Goal: Navigation & Orientation: Find specific page/section

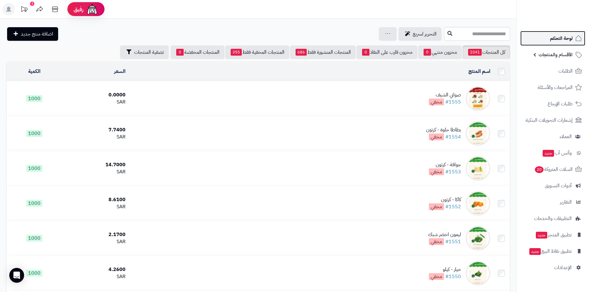
click at [552, 32] on link "لوحة التحكم" at bounding box center [553, 38] width 65 height 15
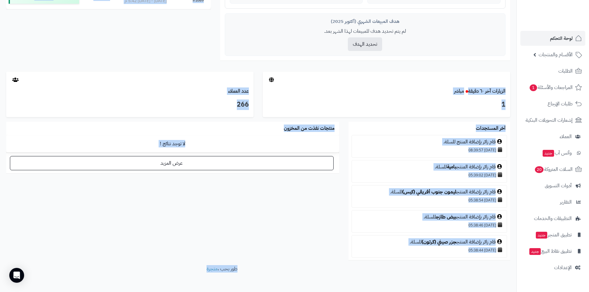
scroll to position [274, 0]
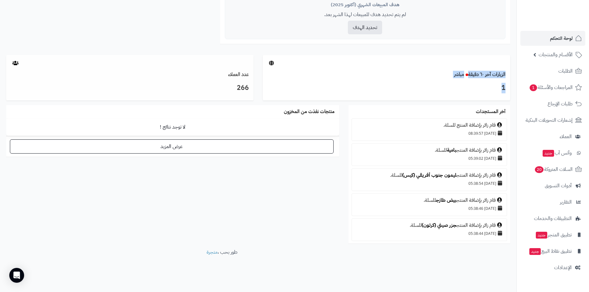
drag, startPoint x: 148, startPoint y: 139, endPoint x: 200, endPoint y: 67, distance: 88.9
click at [200, 67] on div "تحليل نمو المتجر مرحلة النمو 71 تقييم النمو 20 طلبات الشهر 25% معدل تكرار الشرا…" at bounding box center [258, 12] width 517 height 473
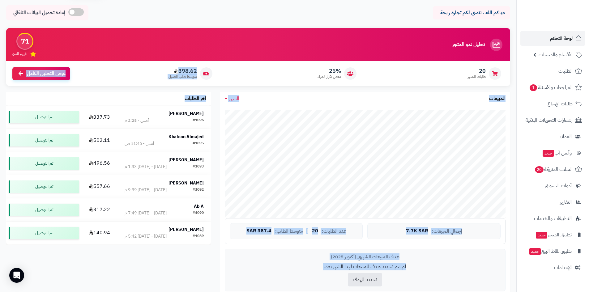
scroll to position [26, 0]
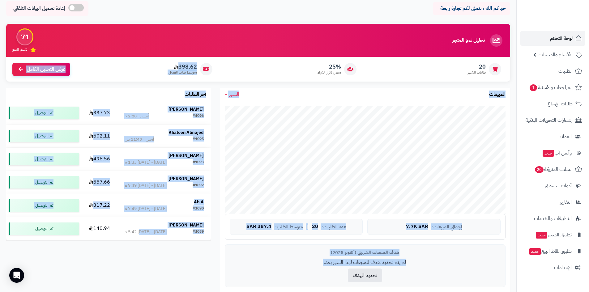
drag, startPoint x: 165, startPoint y: 223, endPoint x: 157, endPoint y: 257, distance: 34.9
click at [149, 240] on div "تحليل نمو المتجر مرحلة النمو 71 تقييم النمو 20 طلبات الشهر 25% معدل تكرار الشرا…" at bounding box center [259, 163] width 514 height 279
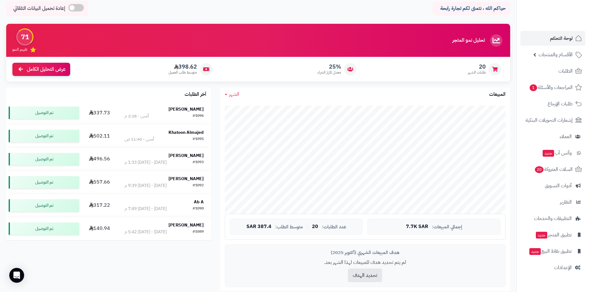
click at [157, 258] on div "تحليل نمو المتجر مرحلة النمو 71 تقييم النمو 20 طلبات الشهر 25% معدل تكرار الشرا…" at bounding box center [259, 163] width 514 height 279
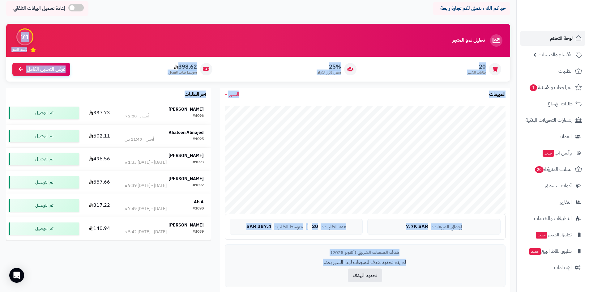
drag, startPoint x: 176, startPoint y: 209, endPoint x: 294, endPoint y: 32, distance: 211.8
click at [294, 32] on div "تحليل نمو المتجر مرحلة النمو 71 تقييم النمو 20 طلبات الشهر 25% معدل تكرار الشرا…" at bounding box center [259, 163] width 514 height 279
click at [294, 32] on div "تحليل نمو المتجر مرحلة النمو 71 تقييم النمو" at bounding box center [258, 40] width 504 height 33
drag, startPoint x: 220, startPoint y: 171, endPoint x: 148, endPoint y: 286, distance: 135.4
click at [148, 286] on div "تحليل نمو المتجر مرحلة النمو 71 تقييم النمو 20 طلبات الشهر 25% معدل تكرار الشرا…" at bounding box center [259, 163] width 514 height 279
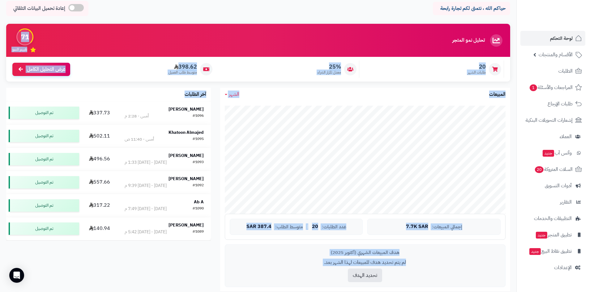
click at [152, 268] on div "تحليل نمو المتجر مرحلة النمو 71 تقييم النمو 20 طلبات الشهر 25% معدل تكرار الشرا…" at bounding box center [259, 163] width 514 height 279
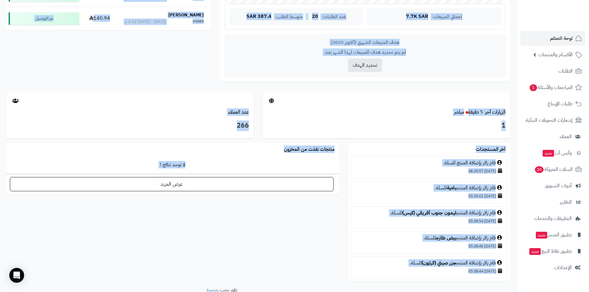
scroll to position [274, 0]
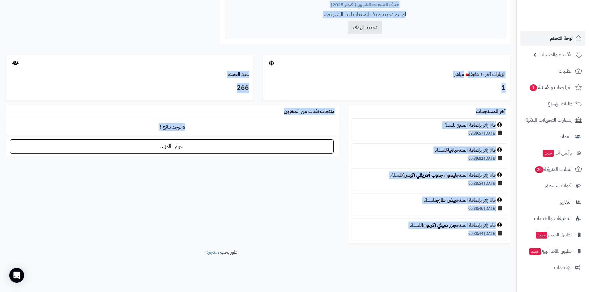
drag, startPoint x: 173, startPoint y: 307, endPoint x: 273, endPoint y: 110, distance: 221.2
click at [273, 110] on div "تحليل نمو المتجر مرحلة النمو 71 تقييم النمو 20 طلبات الشهر 25% معدل تكرار الشرا…" at bounding box center [258, 12] width 517 height 473
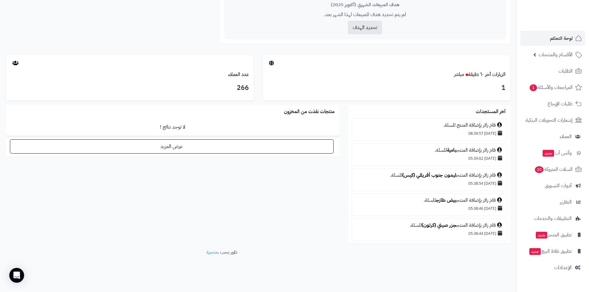
click at [227, 218] on div "آخر المستجدات قام زائر بإضافة المنتج للسلة. 12/10/2025 08:39:57 قام زائر بإضافة…" at bounding box center [259, 177] width 514 height 144
drag, startPoint x: 268, startPoint y: 216, endPoint x: 284, endPoint y: 197, distance: 24.8
click at [284, 197] on div "آخر المستجدات قام زائر بإضافة المنتج للسلة. 12/10/2025 08:39:57 قام زائر بإضافة…" at bounding box center [259, 177] width 514 height 144
click at [557, 91] on span "المراجعات والأسئلة 1" at bounding box center [551, 87] width 43 height 9
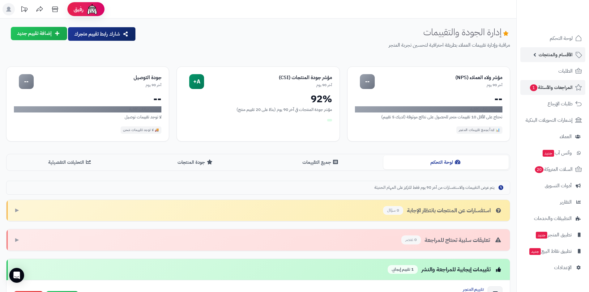
click at [553, 49] on link "الأقسام والمنتجات" at bounding box center [553, 54] width 65 height 15
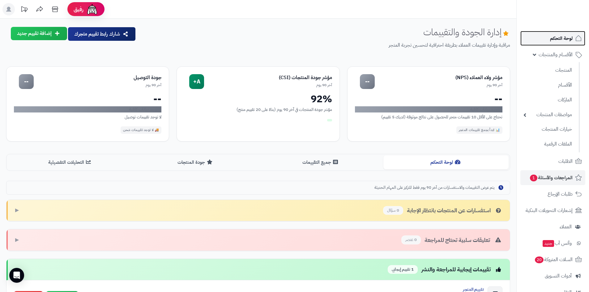
click at [564, 39] on span "لوحة التحكم" at bounding box center [561, 38] width 23 height 9
